Goal: Check status: Check status

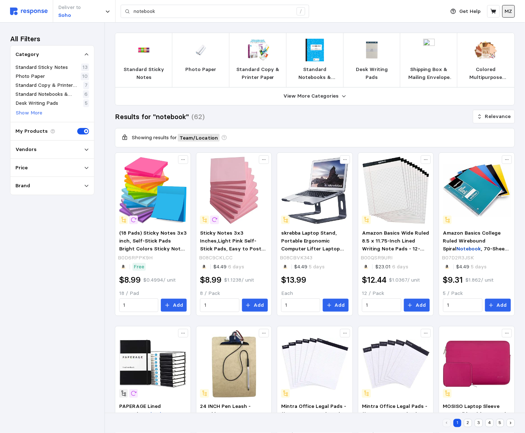
click at [514, 13] on button "MZ" at bounding box center [508, 11] width 13 height 13
click at [492, 11] on icon at bounding box center [494, 11] width 6 height 6
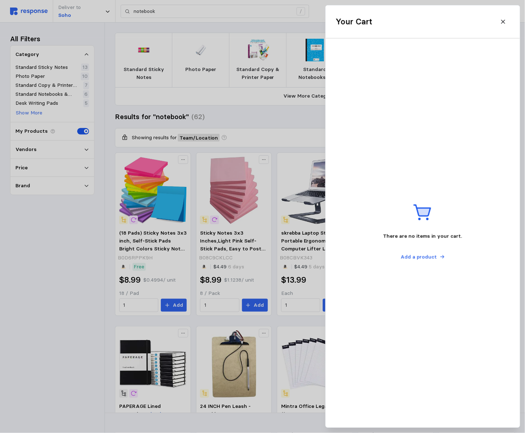
click at [466, 13] on div "Your Cart" at bounding box center [423, 21] width 184 height 23
click at [502, 22] on icon at bounding box center [503, 22] width 6 height 6
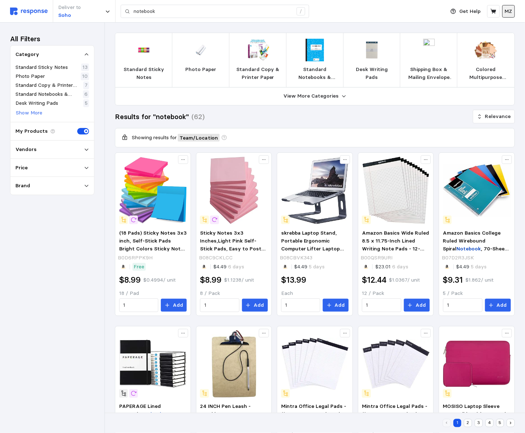
click at [510, 11] on p "MZ" at bounding box center [509, 12] width 8 height 8
click at [29, 9] on img at bounding box center [29, 12] width 38 height 8
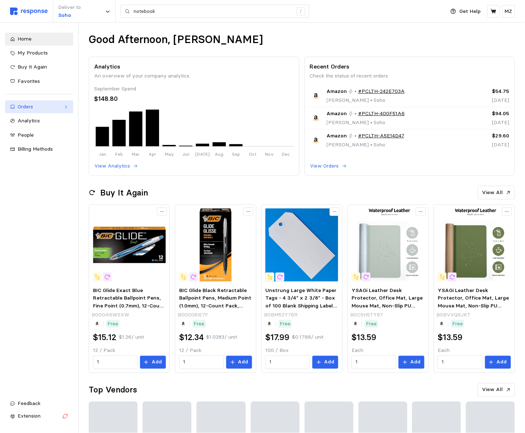
click at [28, 108] on div "Orders" at bounding box center [39, 107] width 43 height 8
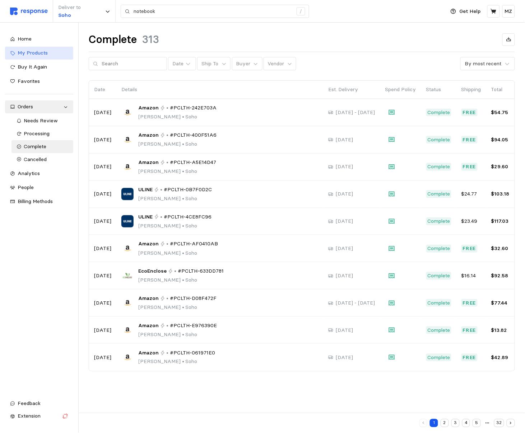
click at [34, 56] on span "My Products" at bounding box center [33, 53] width 30 height 6
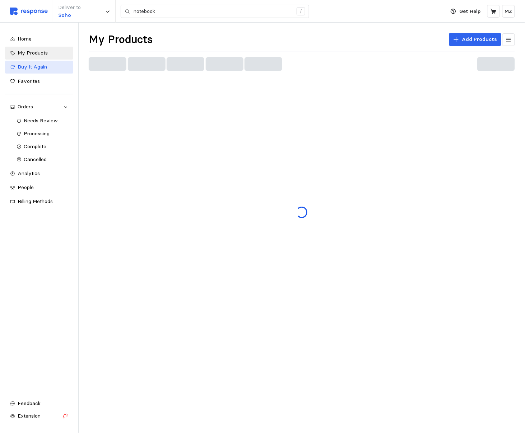
click at [31, 66] on span "Buy It Again" at bounding box center [32, 67] width 29 height 6
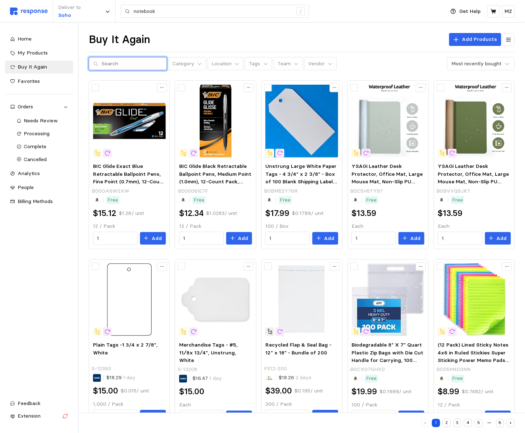
click at [127, 65] on input "text" at bounding box center [132, 63] width 61 height 13
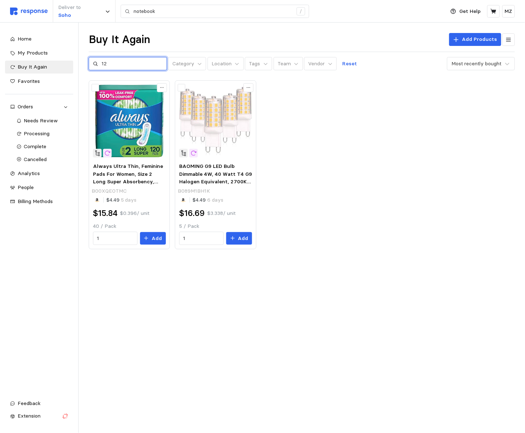
type input "1"
type input "craft"
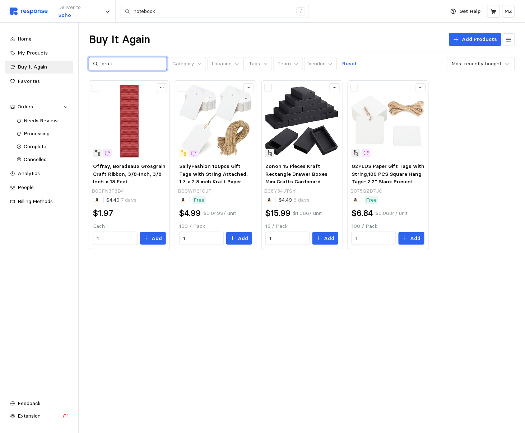
click at [123, 66] on input "craft" at bounding box center [132, 63] width 61 height 13
click at [38, 65] on span "Buy It Again" at bounding box center [32, 67] width 29 height 6
click at [39, 51] on span "My Products" at bounding box center [33, 53] width 30 height 6
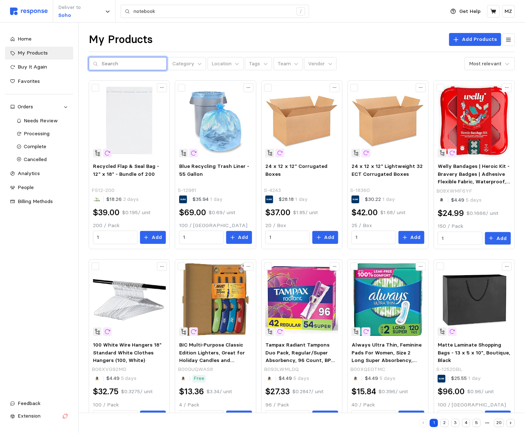
click at [120, 63] on input "text" at bounding box center [132, 63] width 61 height 13
type input "envelope"
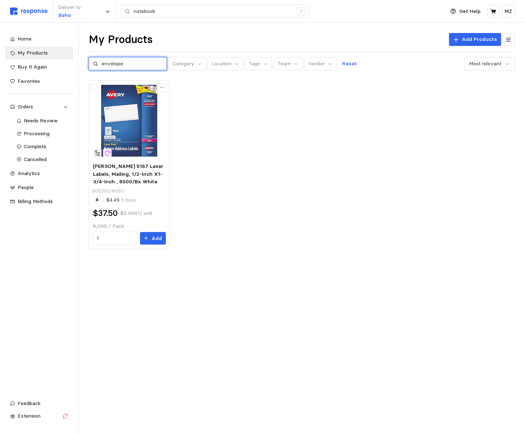
click at [116, 66] on input "envelope" at bounding box center [132, 63] width 61 height 13
click at [33, 110] on div "Orders" at bounding box center [39, 107] width 43 height 8
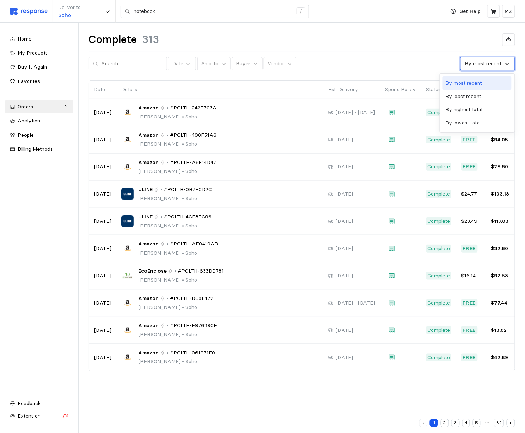
click at [478, 62] on div "By most recent" at bounding box center [483, 64] width 37 height 8
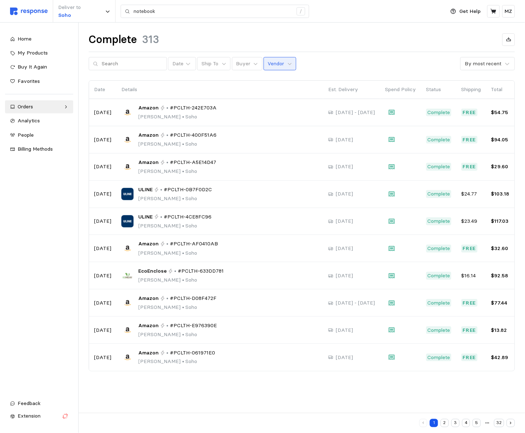
drag, startPoint x: 394, startPoint y: 59, endPoint x: 258, endPoint y: 63, distance: 135.8
click at [394, 59] on div "Date Ship To Buyer Vendor By most recent" at bounding box center [302, 64] width 426 height 14
click at [125, 62] on input "text" at bounding box center [132, 63] width 61 height 13
type input "amazon"
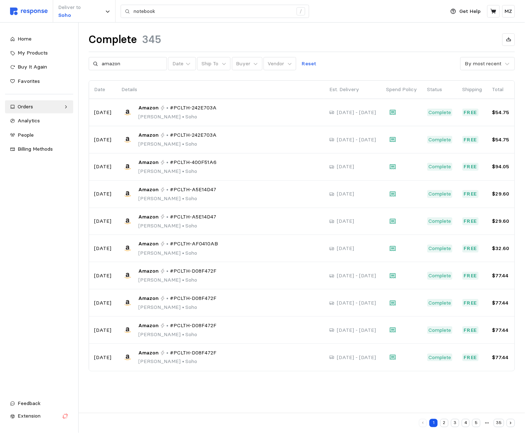
click at [447, 423] on button "2" at bounding box center [444, 423] width 8 height 8
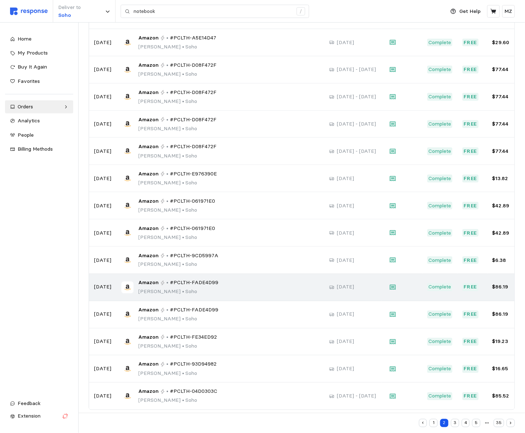
scroll to position [101, 0]
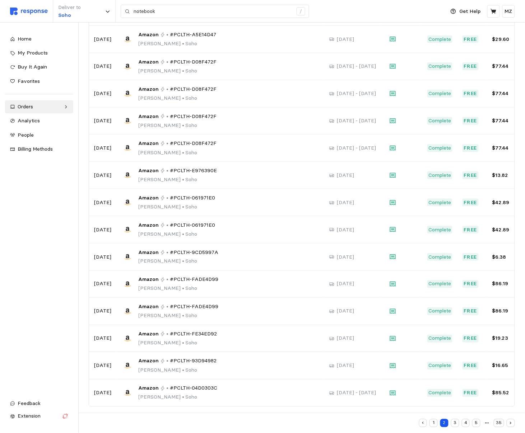
click at [456, 422] on button "3" at bounding box center [455, 423] width 8 height 8
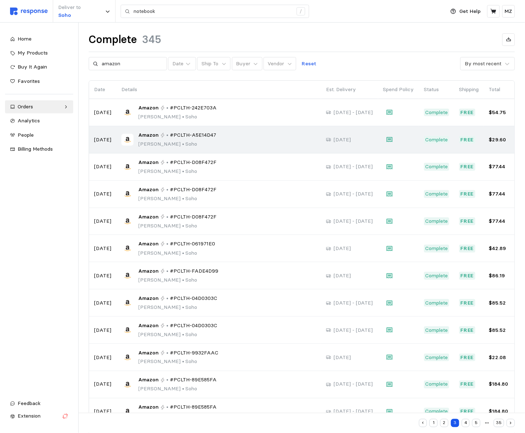
scroll to position [155, 0]
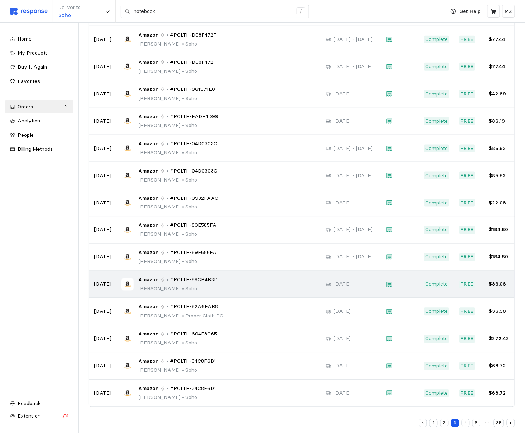
click at [147, 278] on span "Amazon" at bounding box center [149, 281] width 20 height 8
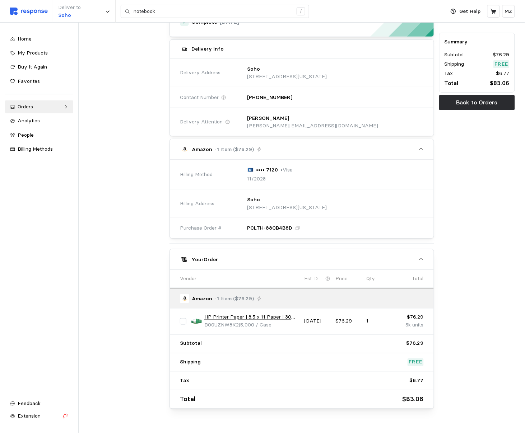
scroll to position [70, 0]
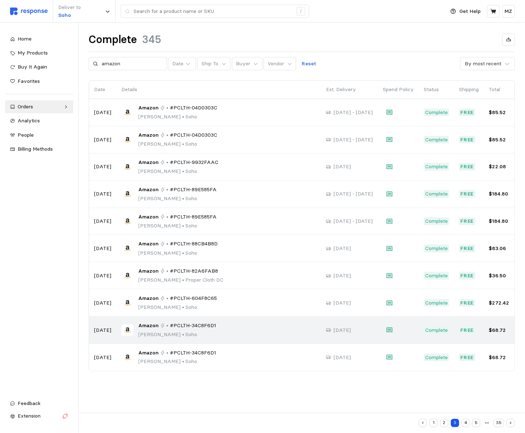
click at [203, 325] on span "#PCLTH-34C8F6D1" at bounding box center [193, 326] width 46 height 8
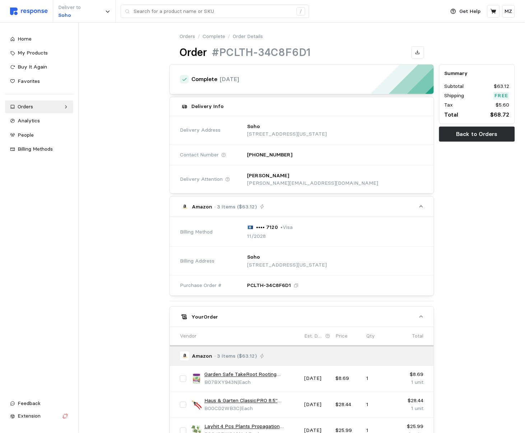
scroll to position [122, 0]
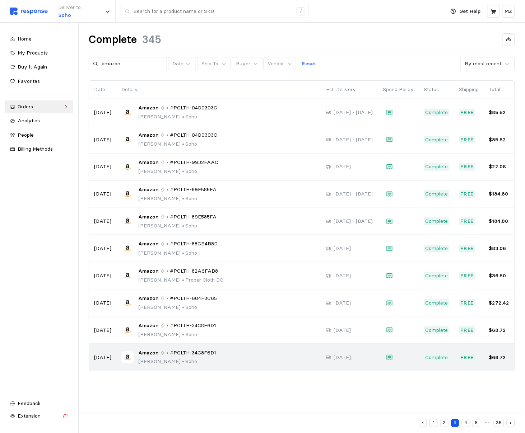
click at [175, 358] on p "[PERSON_NAME] • Soho" at bounding box center [178, 362] width 78 height 8
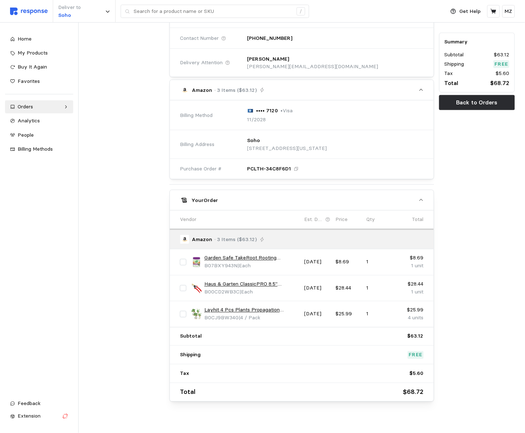
scroll to position [122, 0]
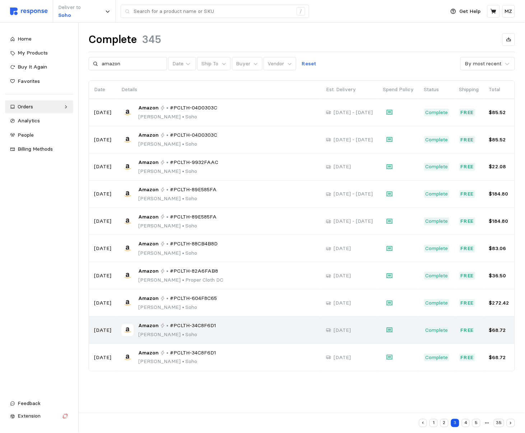
click at [177, 331] on p "[PERSON_NAME] • Soho" at bounding box center [178, 335] width 78 height 8
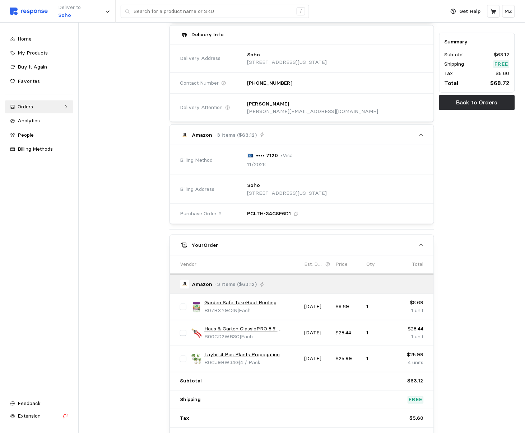
scroll to position [92, 0]
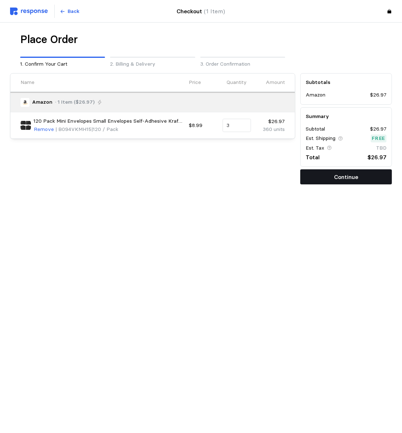
click at [356, 175] on p "Continue" at bounding box center [346, 177] width 24 height 9
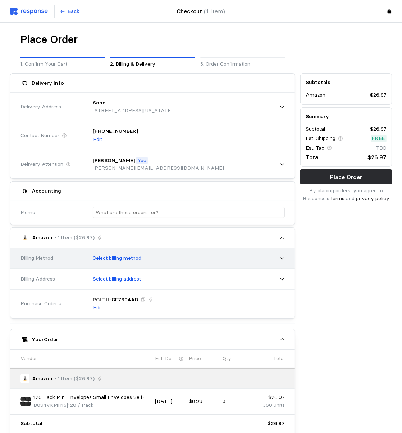
click at [143, 254] on div "Select billing method" at bounding box center [186, 259] width 197 height 18
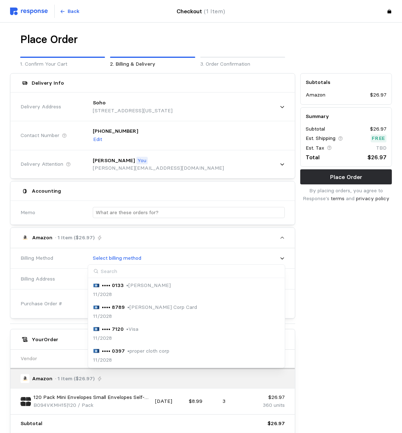
drag, startPoint x: 127, startPoint y: 335, endPoint x: 130, endPoint y: 312, distance: 23.3
click at [127, 335] on div "11/2028" at bounding box center [116, 339] width 46 height 8
